Goal: Navigation & Orientation: Find specific page/section

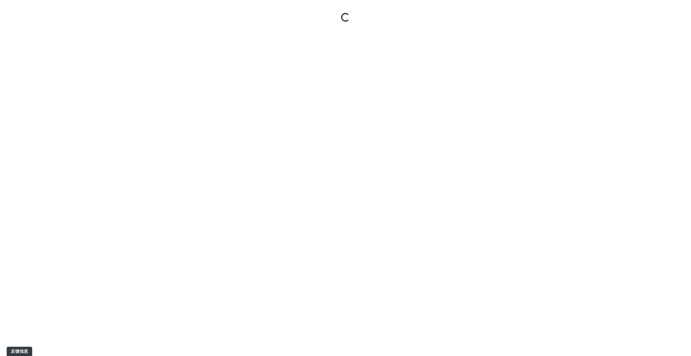
select select "6jKSsRpbZuwGhy1wAx5GRg"
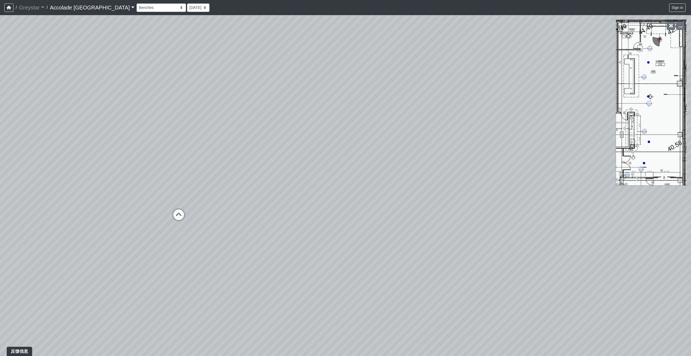
drag, startPoint x: 336, startPoint y: 198, endPoint x: 185, endPoint y: 180, distance: 151.3
click at [185, 180] on div "Loading... Concierge Desk" at bounding box center [345, 185] width 691 height 341
drag, startPoint x: 418, startPoint y: 211, endPoint x: 75, endPoint y: 235, distance: 343.8
click at [75, 235] on div "Loading... Concierge Desk" at bounding box center [345, 185] width 691 height 341
drag, startPoint x: 100, startPoint y: 204, endPoint x: 451, endPoint y: 220, distance: 352.2
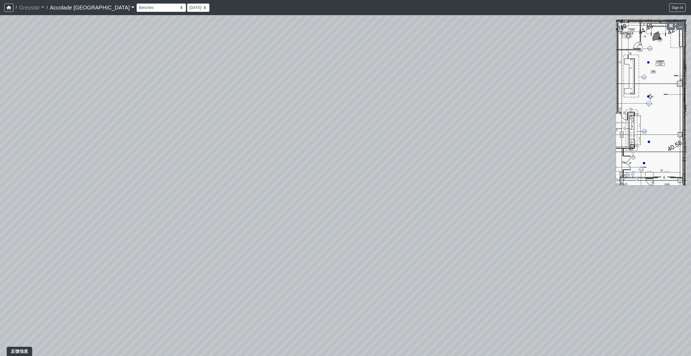
click at [451, 220] on div "Loading... Concierge Desk" at bounding box center [345, 185] width 691 height 341
drag, startPoint x: 158, startPoint y: 185, endPoint x: 590, endPoint y: 227, distance: 433.8
click at [590, 227] on div "Loading... Concierge Desk" at bounding box center [345, 185] width 691 height 341
drag, startPoint x: 411, startPoint y: 205, endPoint x: 222, endPoint y: 355, distance: 242.0
click at [222, 355] on div "Loading... Concierge Desk" at bounding box center [345, 185] width 691 height 341
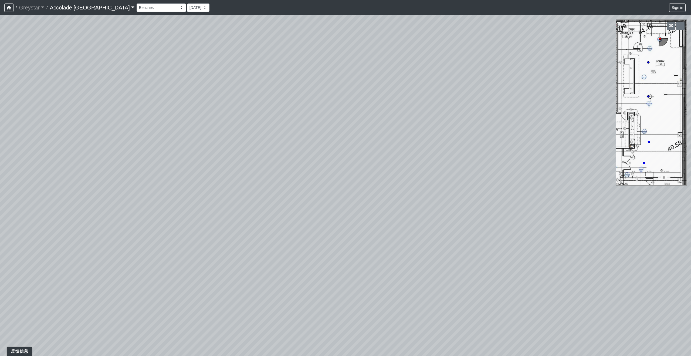
drag, startPoint x: 486, startPoint y: 230, endPoint x: 531, endPoint y: 69, distance: 167.3
click at [531, 69] on div "Loading... Concierge Desk" at bounding box center [345, 185] width 691 height 341
drag, startPoint x: 483, startPoint y: 154, endPoint x: 633, endPoint y: -33, distance: 239.4
click at [633, 0] on html "/ Greystar Greystar Loading... / Accolade [GEOGRAPHIC_DATA] Accolade [GEOGRAPHI…" at bounding box center [345, 178] width 691 height 356
